Goal: Obtain resource: Download file/media

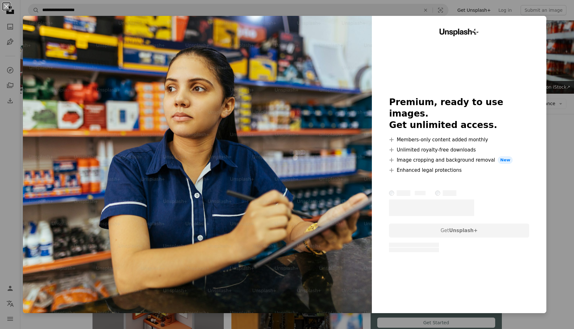
scroll to position [687, 0]
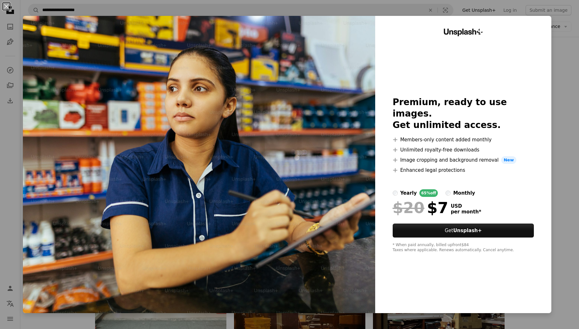
click at [554, 86] on div "An X shape Unsplash+ Premium, ready to use images. Get unlimited access. A plus…" at bounding box center [289, 164] width 579 height 329
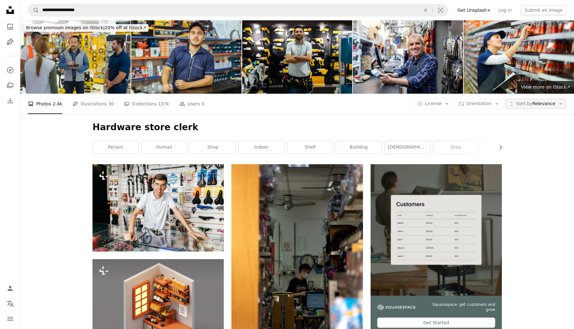
click at [543, 106] on span "Sort by Relevance" at bounding box center [535, 104] width 39 height 6
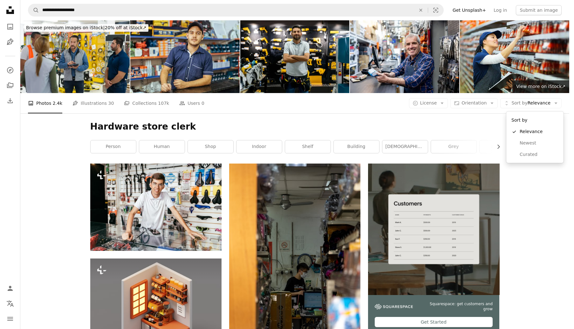
click at [390, 106] on body "**********" at bounding box center [284, 164] width 569 height 329
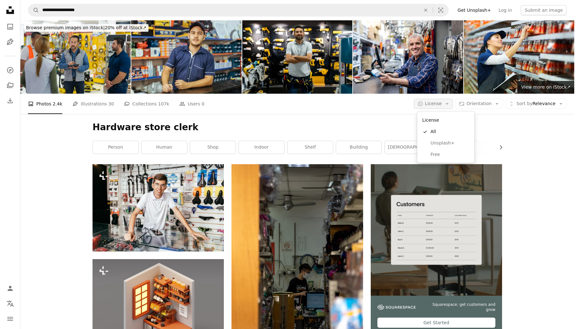
click at [437, 105] on span "License" at bounding box center [433, 103] width 17 height 5
click at [436, 144] on span "Unsplash+" at bounding box center [450, 143] width 39 height 6
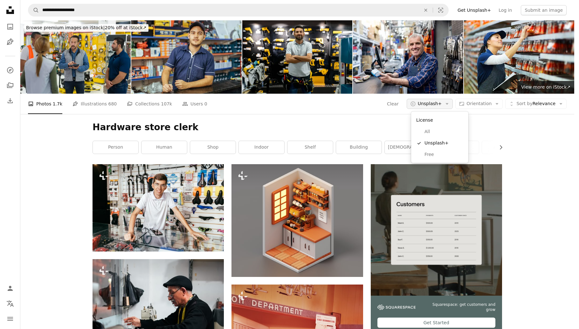
click at [440, 102] on span "Unsplash+" at bounding box center [430, 104] width 24 height 6
click at [435, 153] on span "Free" at bounding box center [443, 155] width 39 height 6
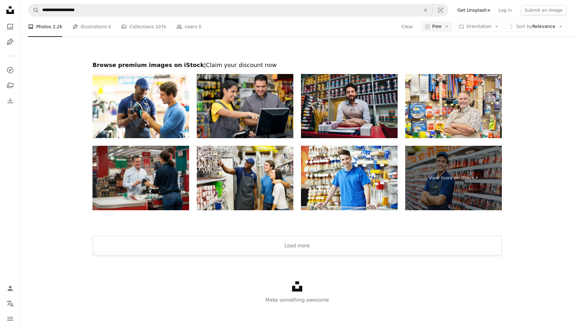
scroll to position [1222, 0]
